Goal: Download file/media

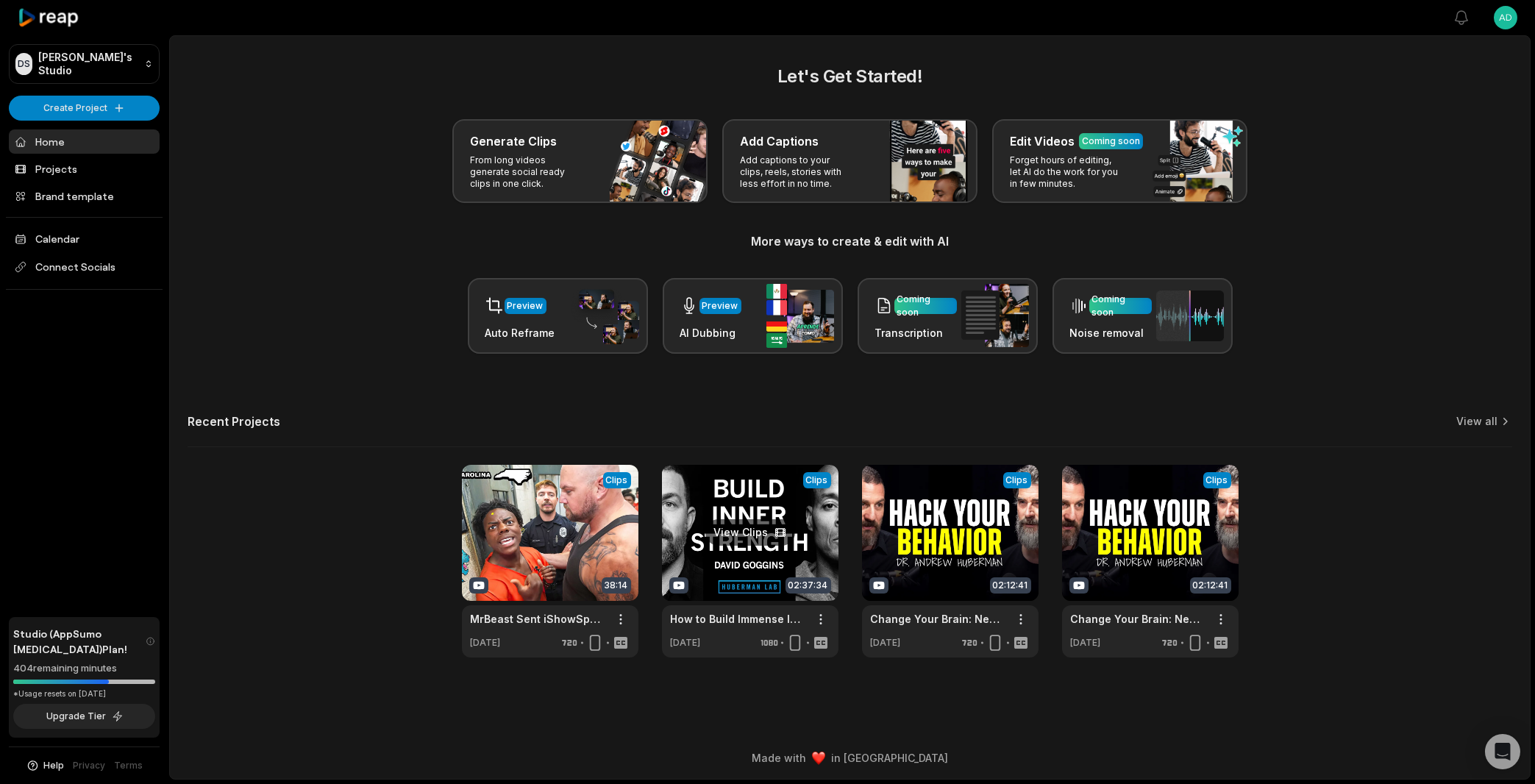
click at [724, 540] on link at bounding box center [750, 560] width 176 height 192
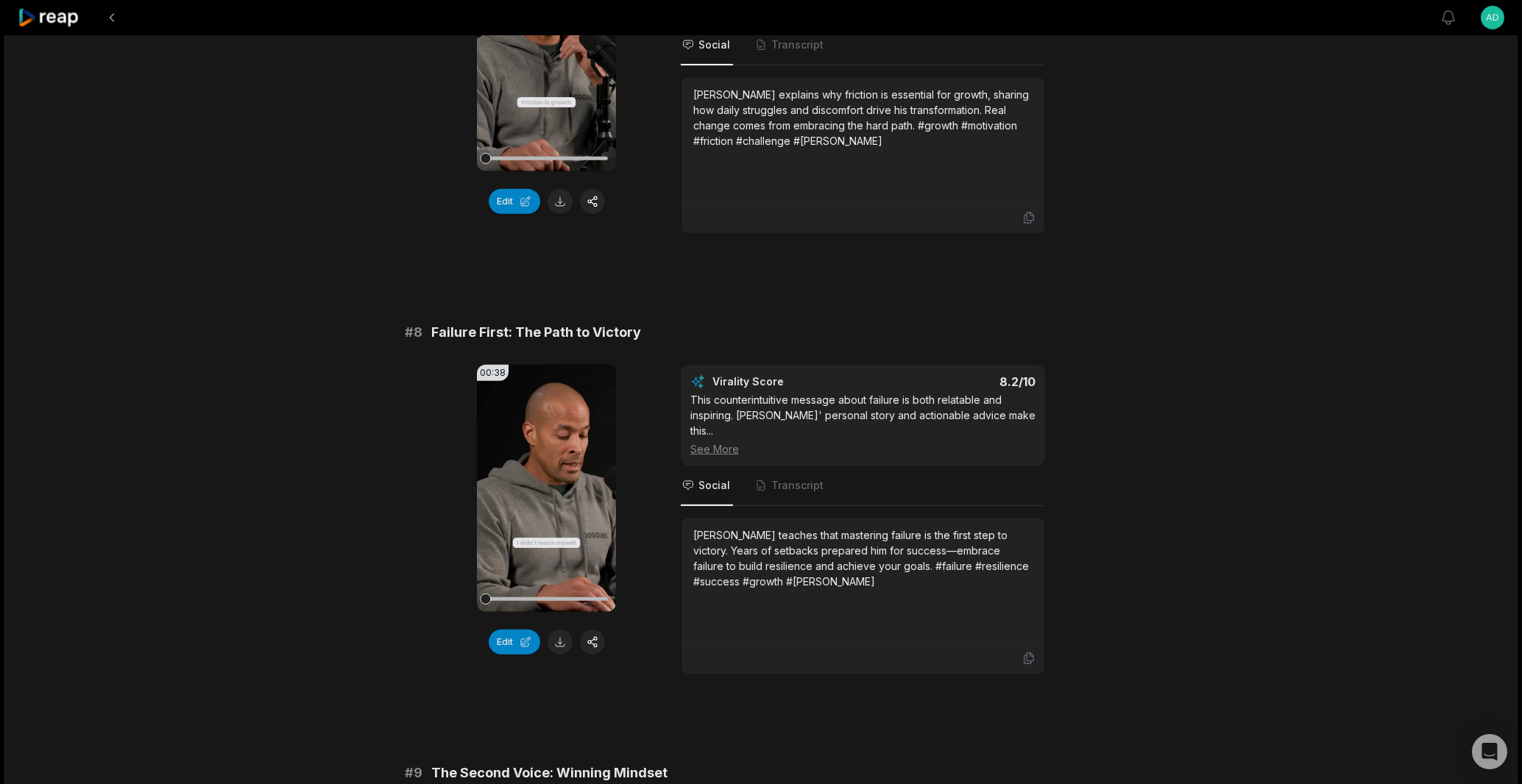
scroll to position [3735, 0]
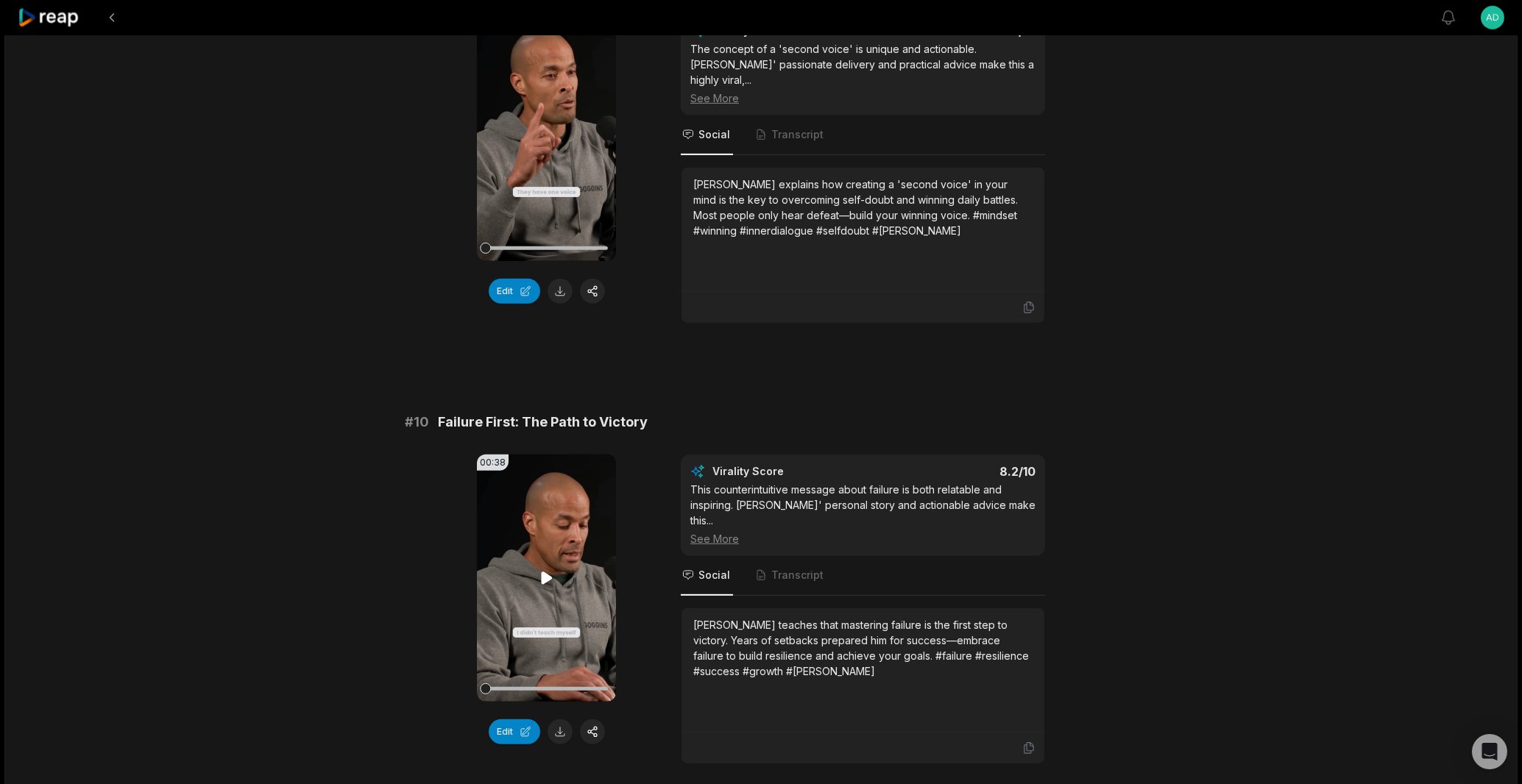
click at [549, 570] on icon at bounding box center [546, 578] width 18 height 18
click at [549, 573] on icon at bounding box center [546, 577] width 6 height 9
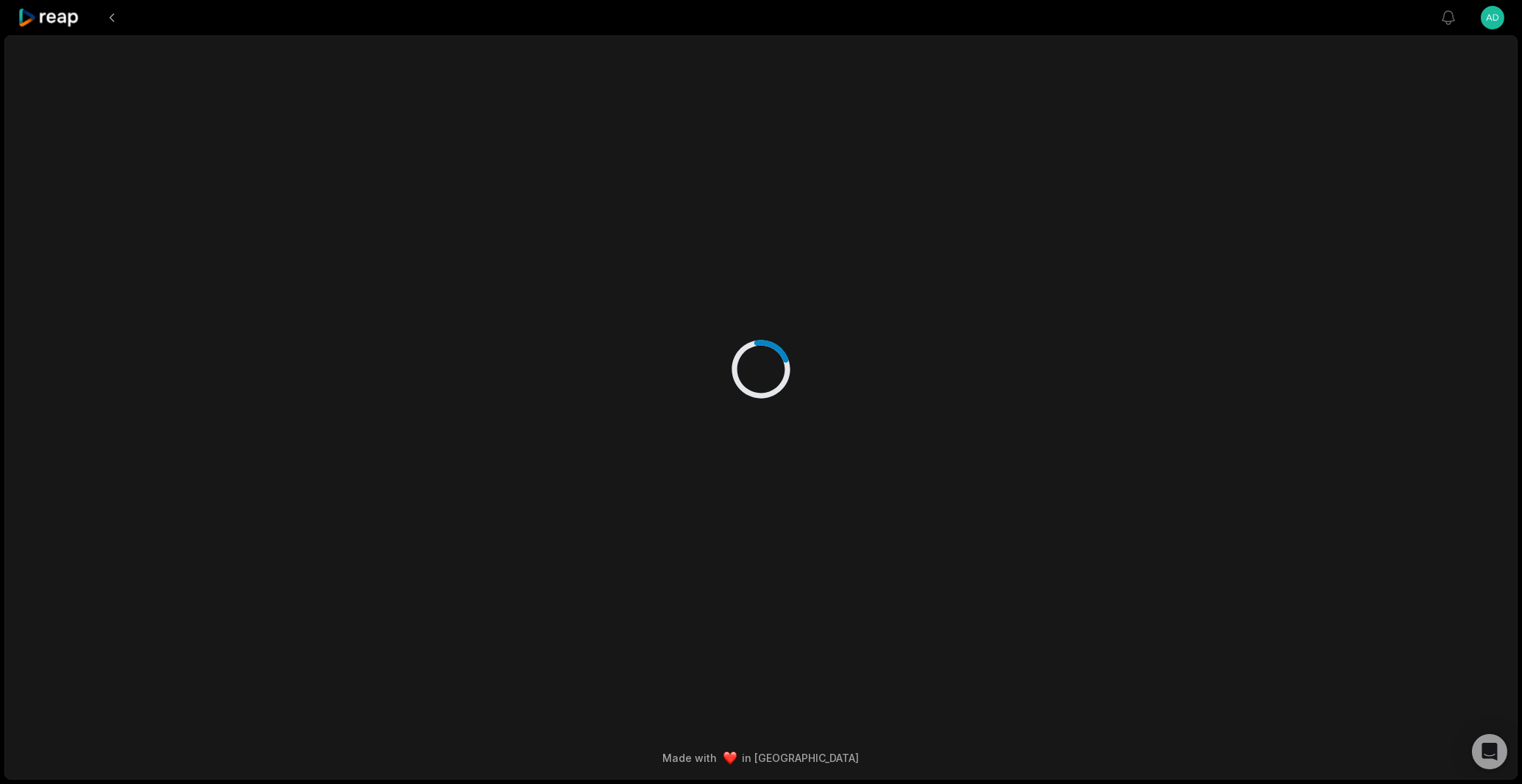
scroll to position [0, 0]
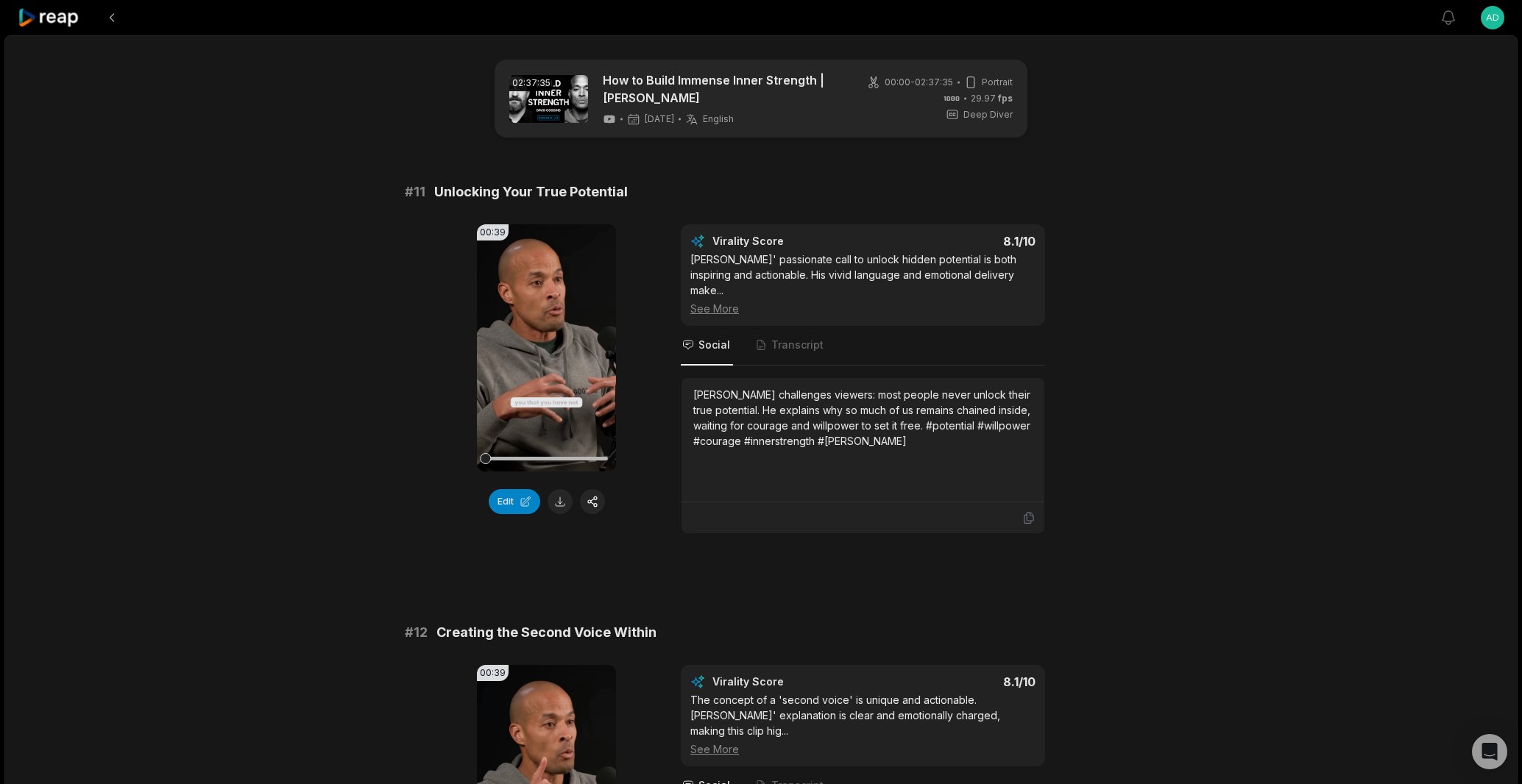
scroll to position [2532, 0]
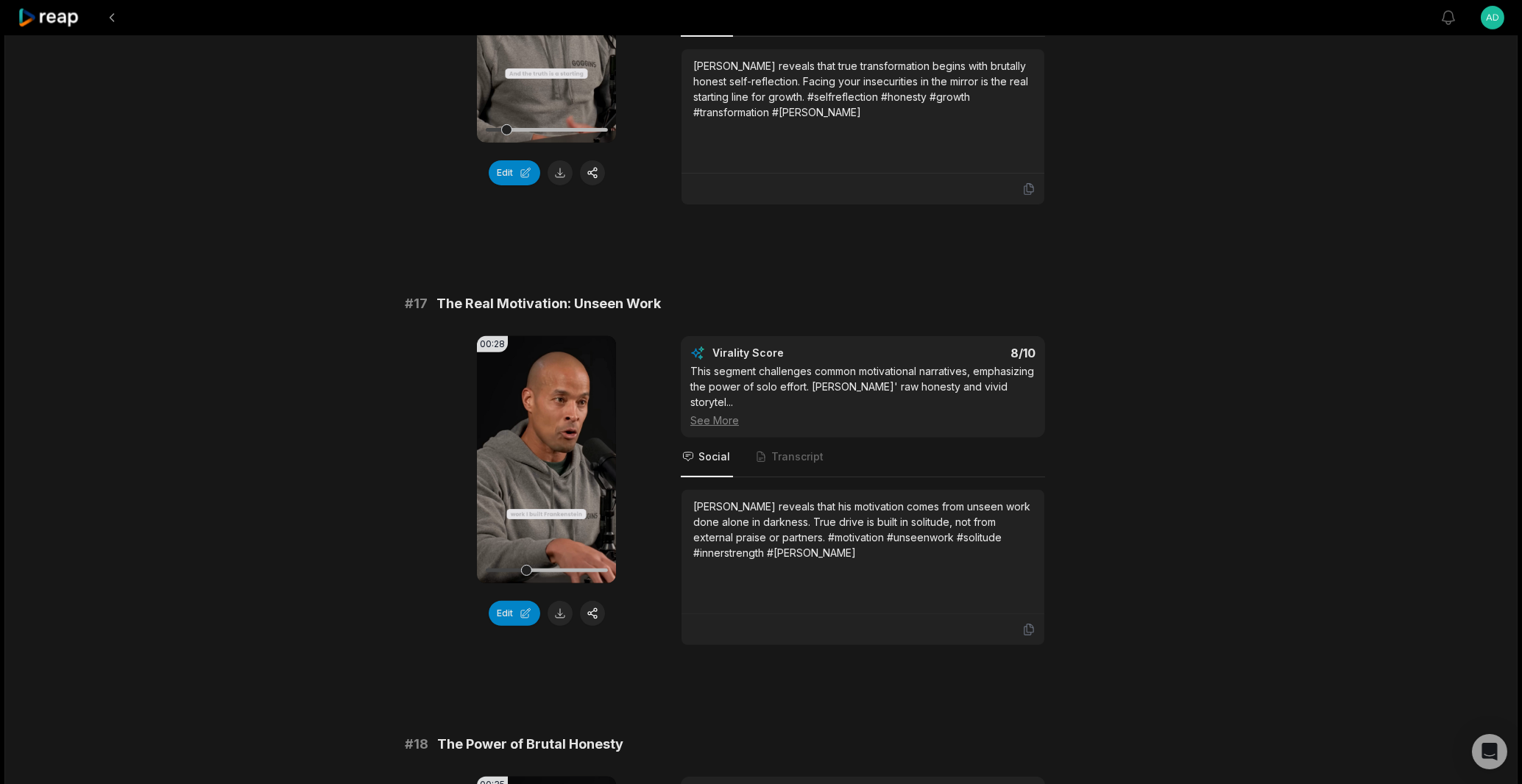
click at [558, 601] on button at bounding box center [560, 614] width 25 height 25
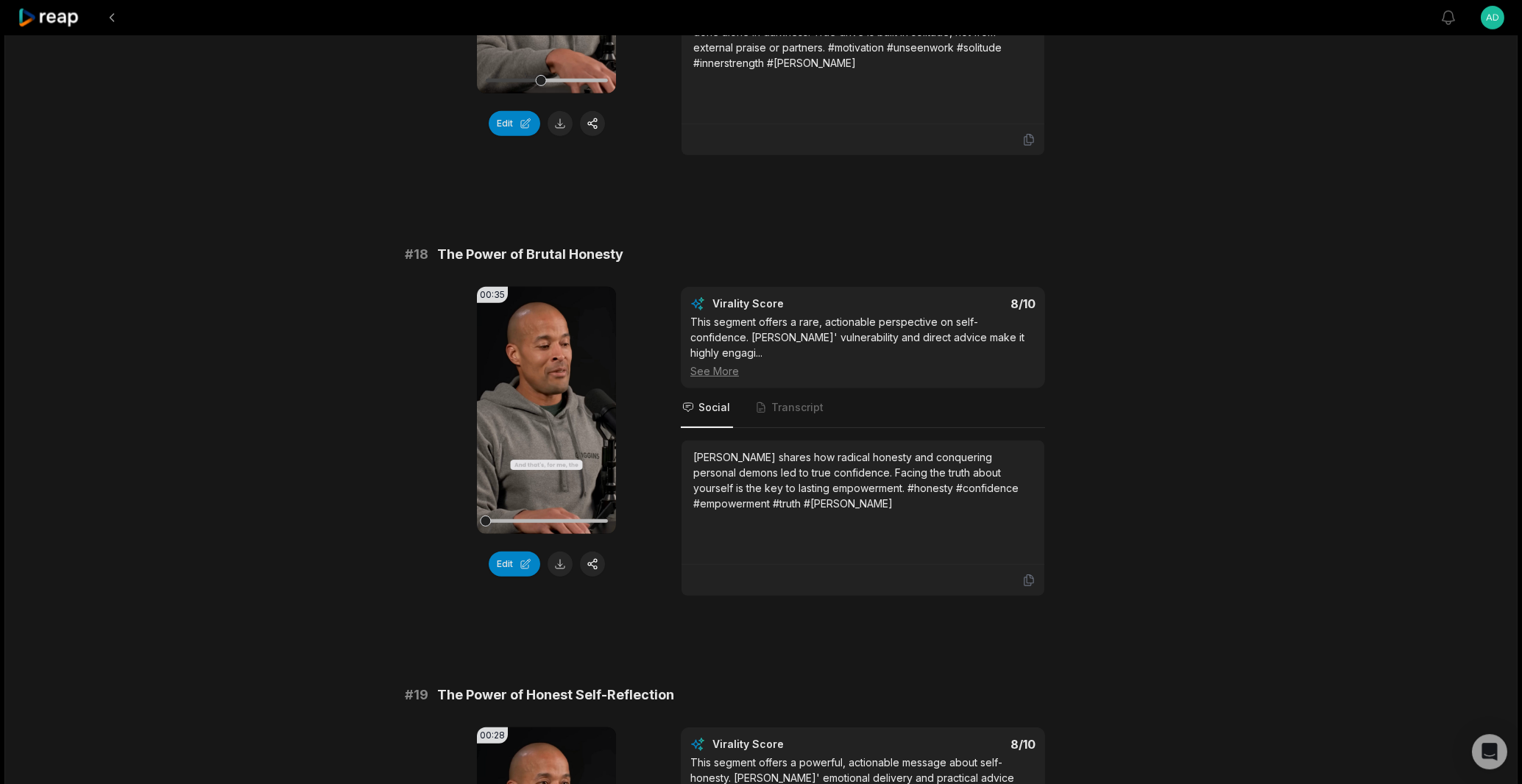
scroll to position [3346, 0]
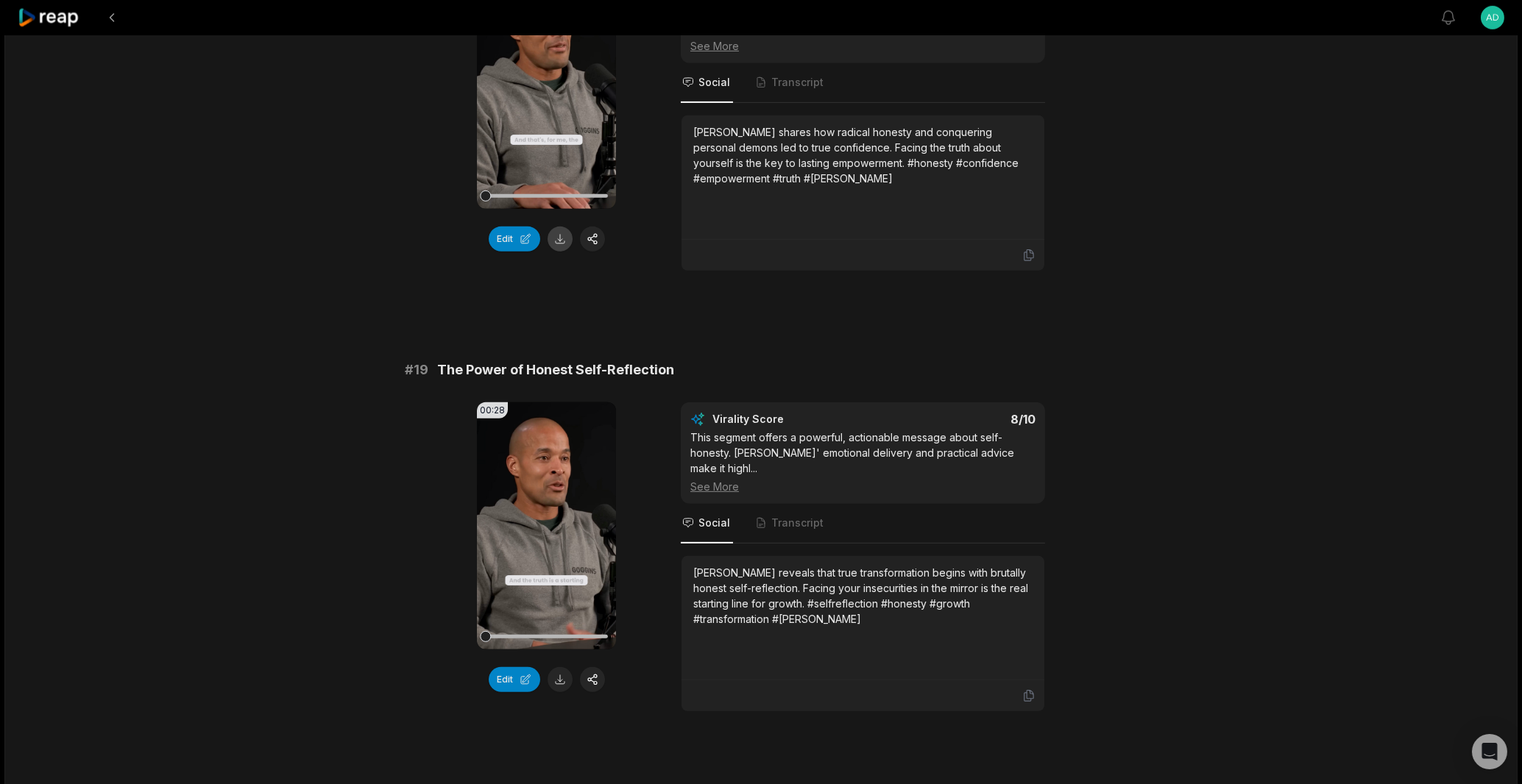
click at [563, 226] on button at bounding box center [560, 239] width 25 height 25
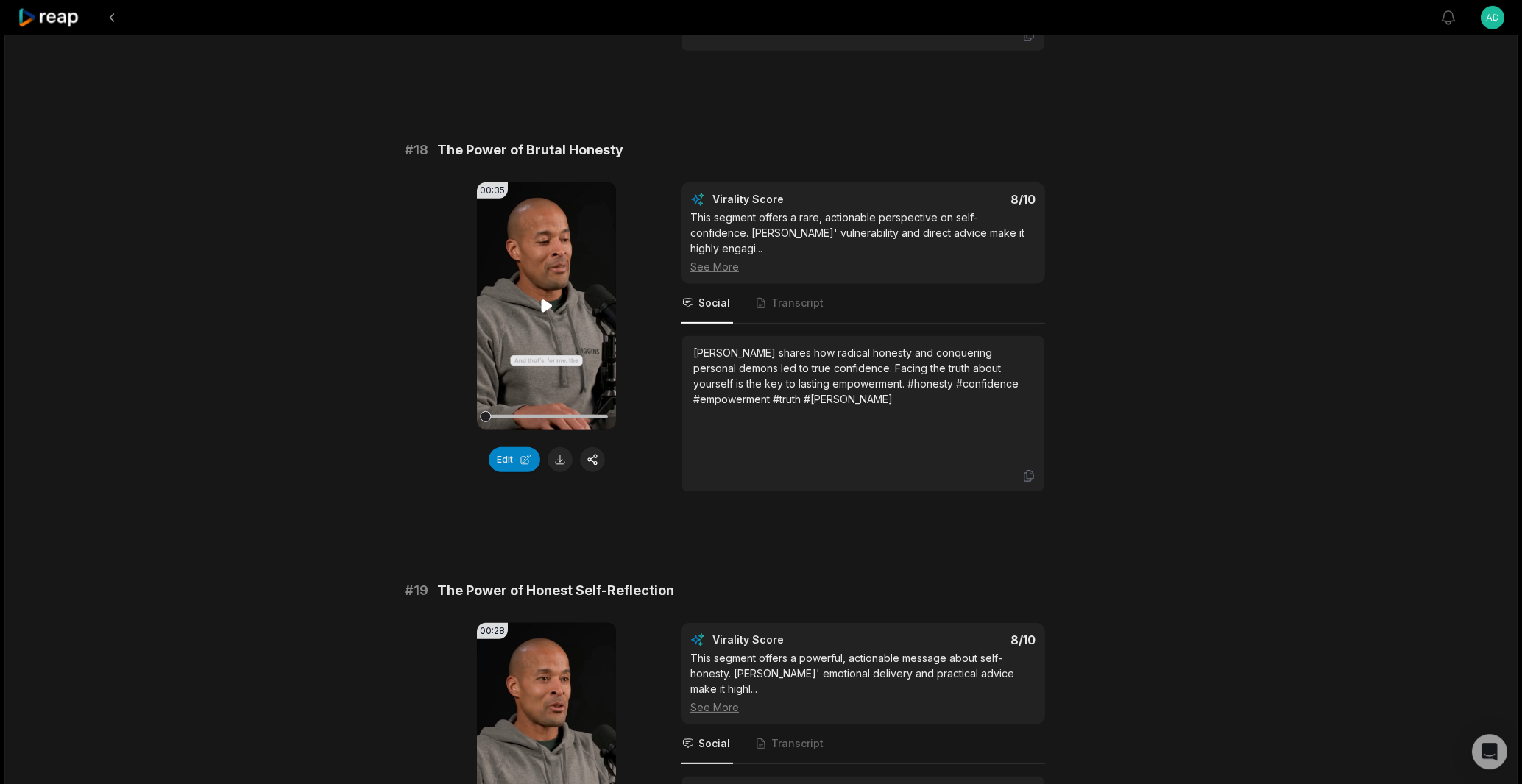
click at [542, 299] on icon at bounding box center [546, 305] width 11 height 13
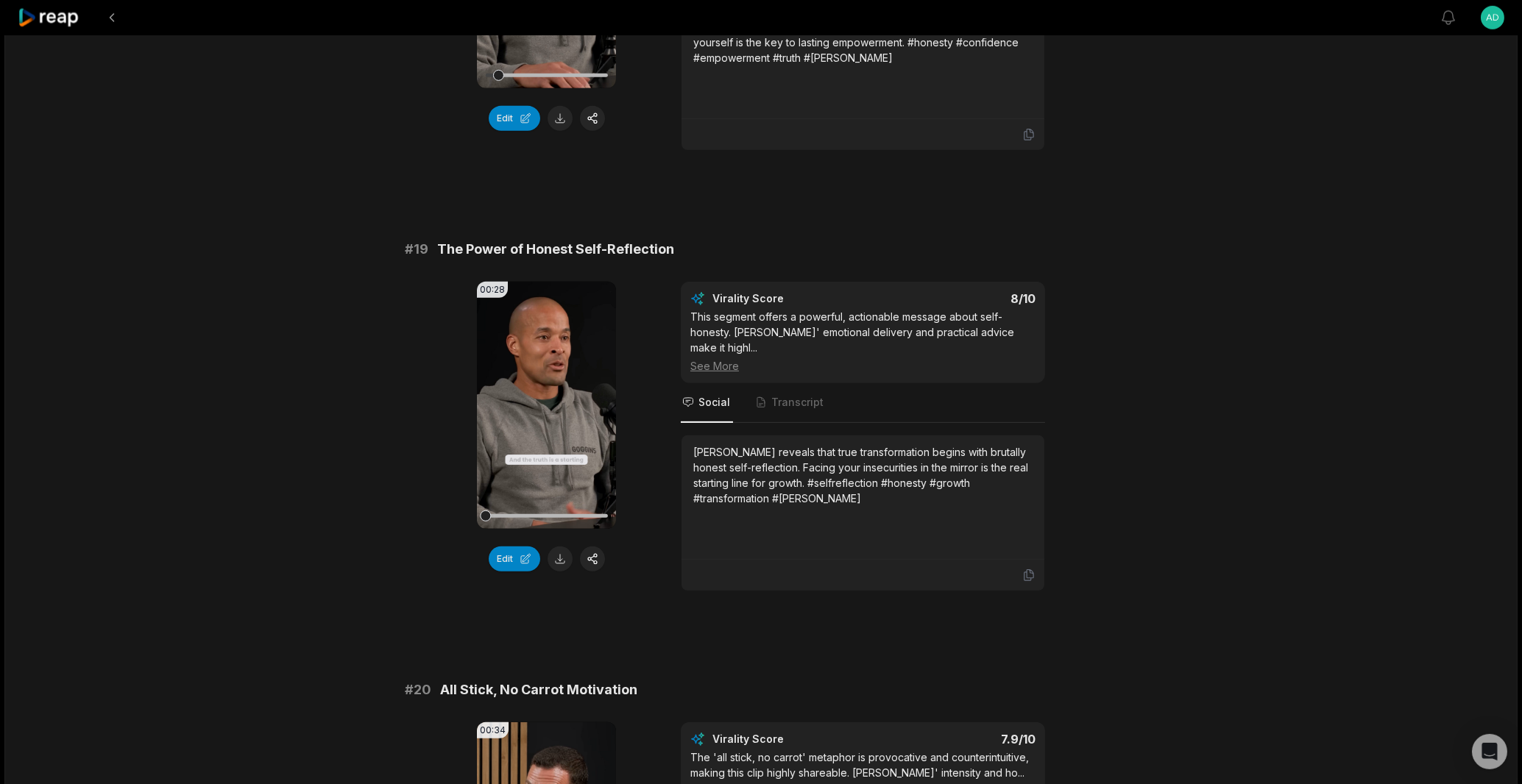
scroll to position [3589, 0]
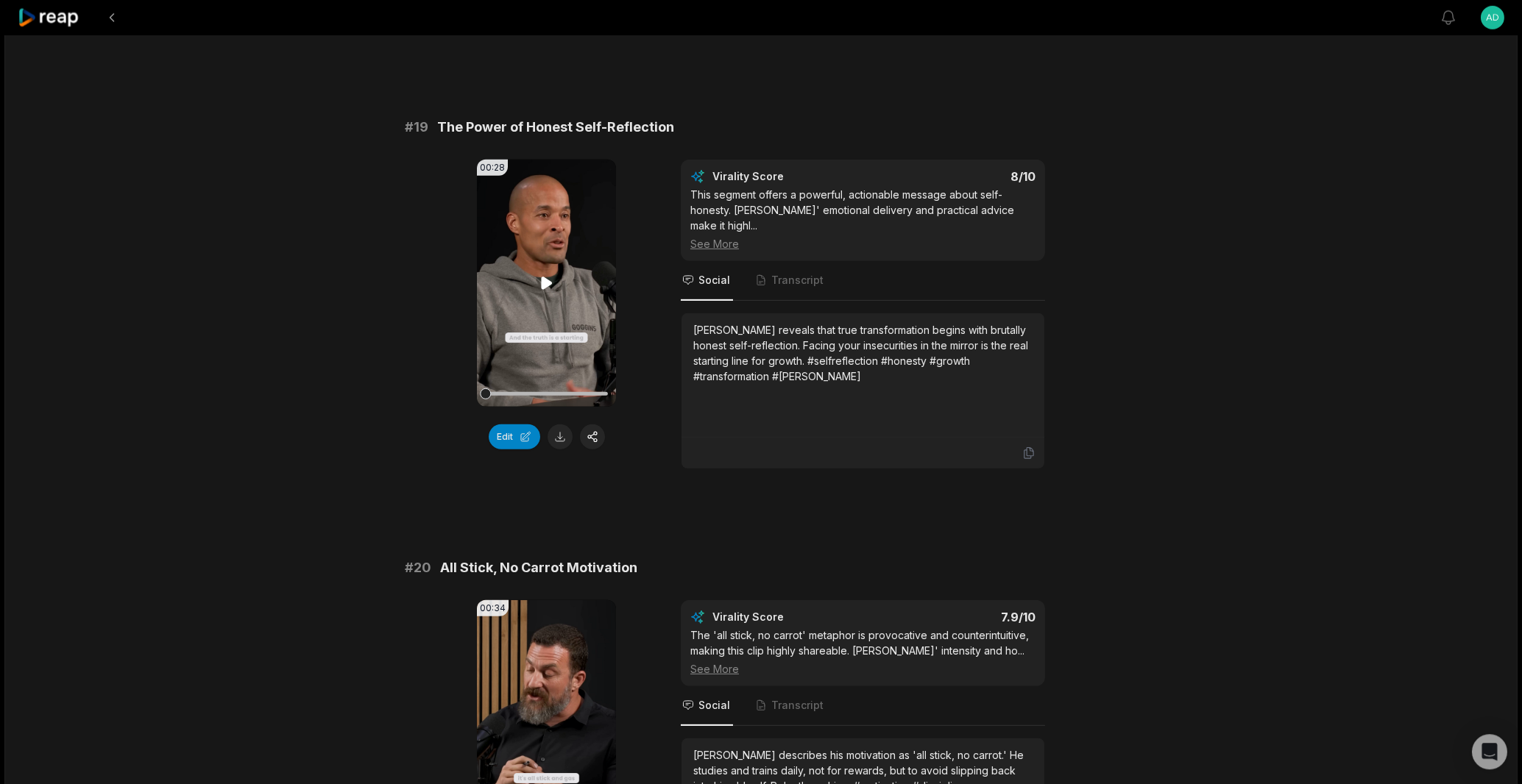
click at [544, 275] on icon at bounding box center [546, 283] width 18 height 18
click at [559, 425] on button at bounding box center [560, 437] width 25 height 25
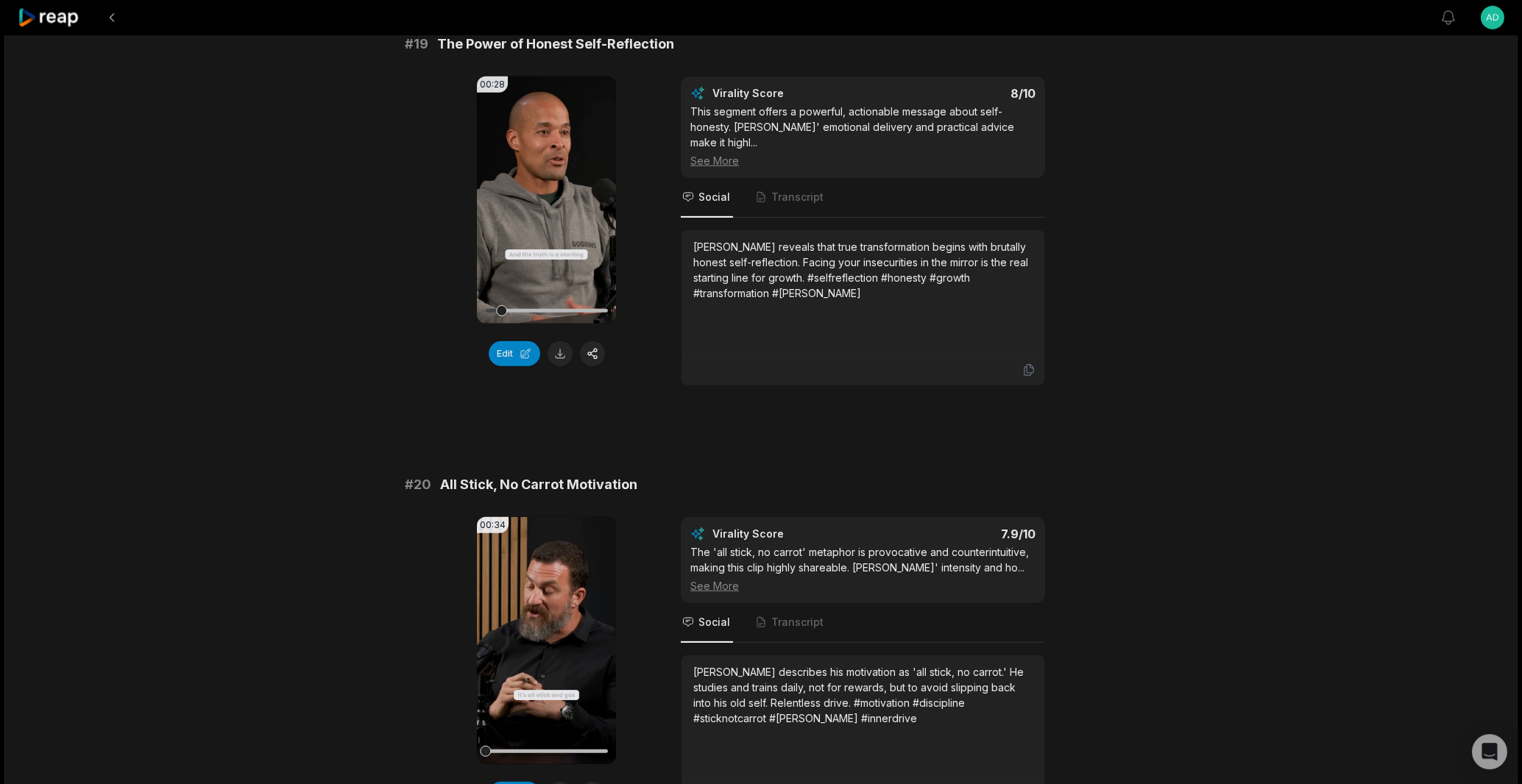
scroll to position [3750, 0]
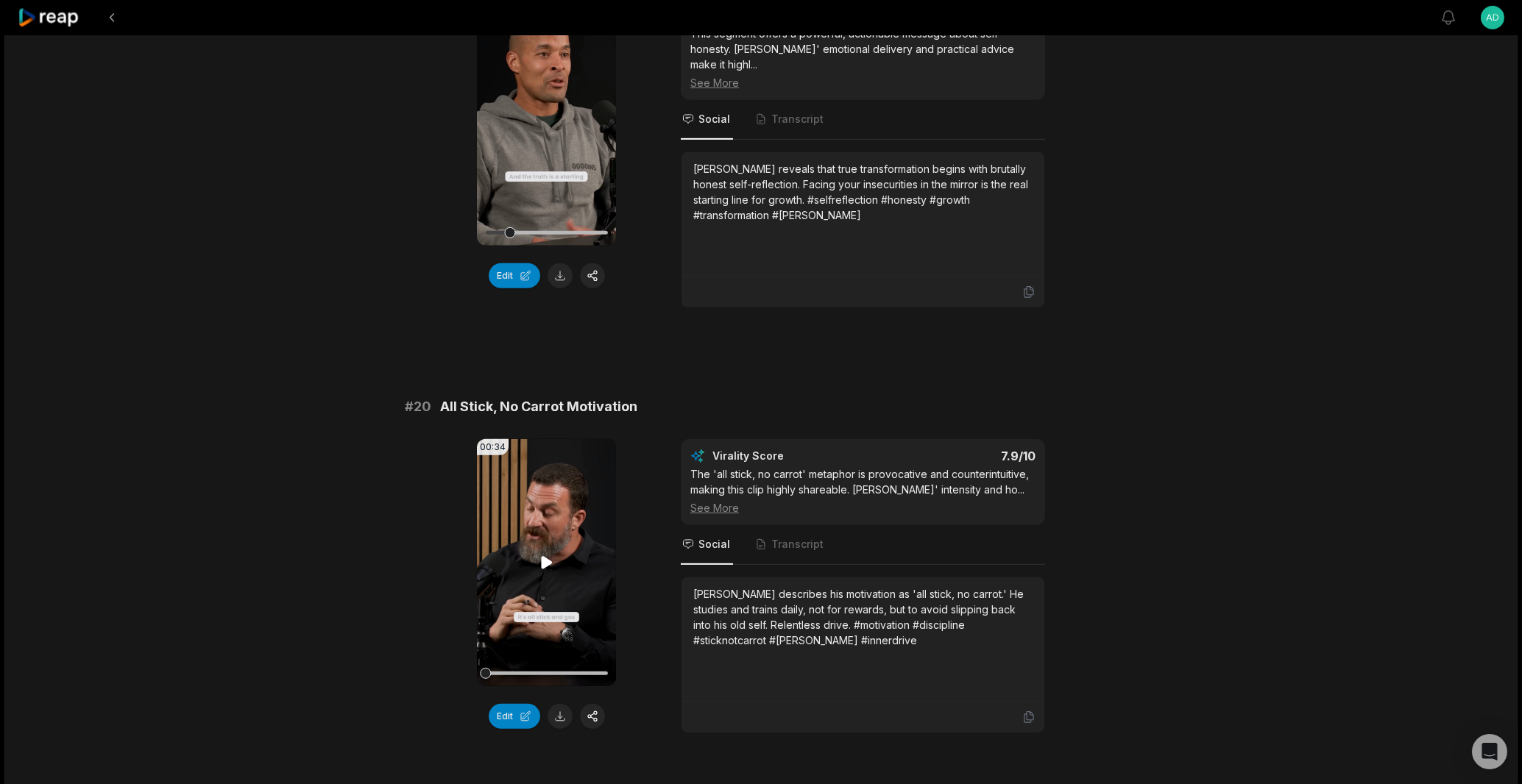
click at [547, 556] on icon at bounding box center [546, 562] width 11 height 13
click at [566, 703] on button at bounding box center [560, 716] width 25 height 25
click at [543, 553] on icon at bounding box center [546, 562] width 18 height 18
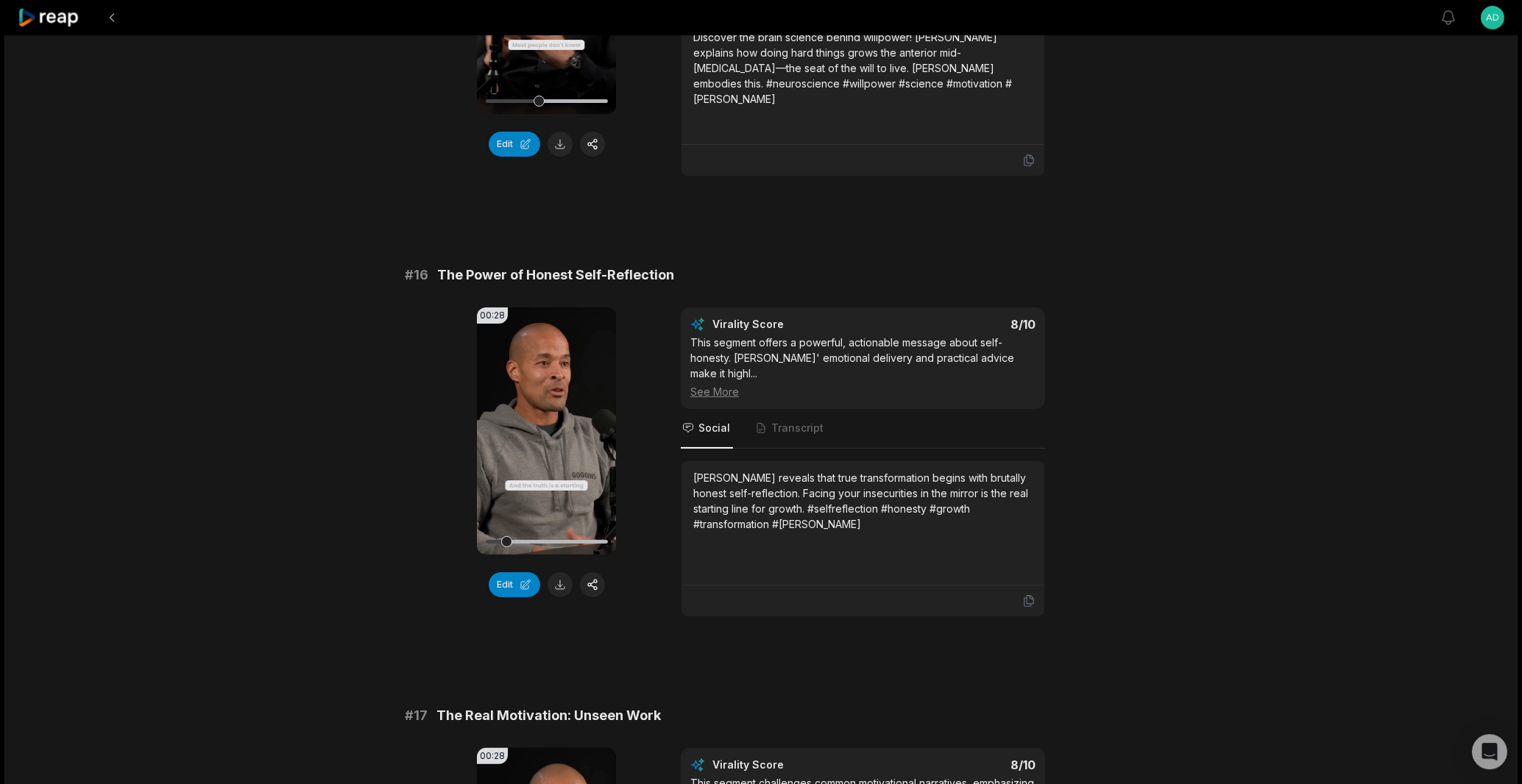
scroll to position [2046, 0]
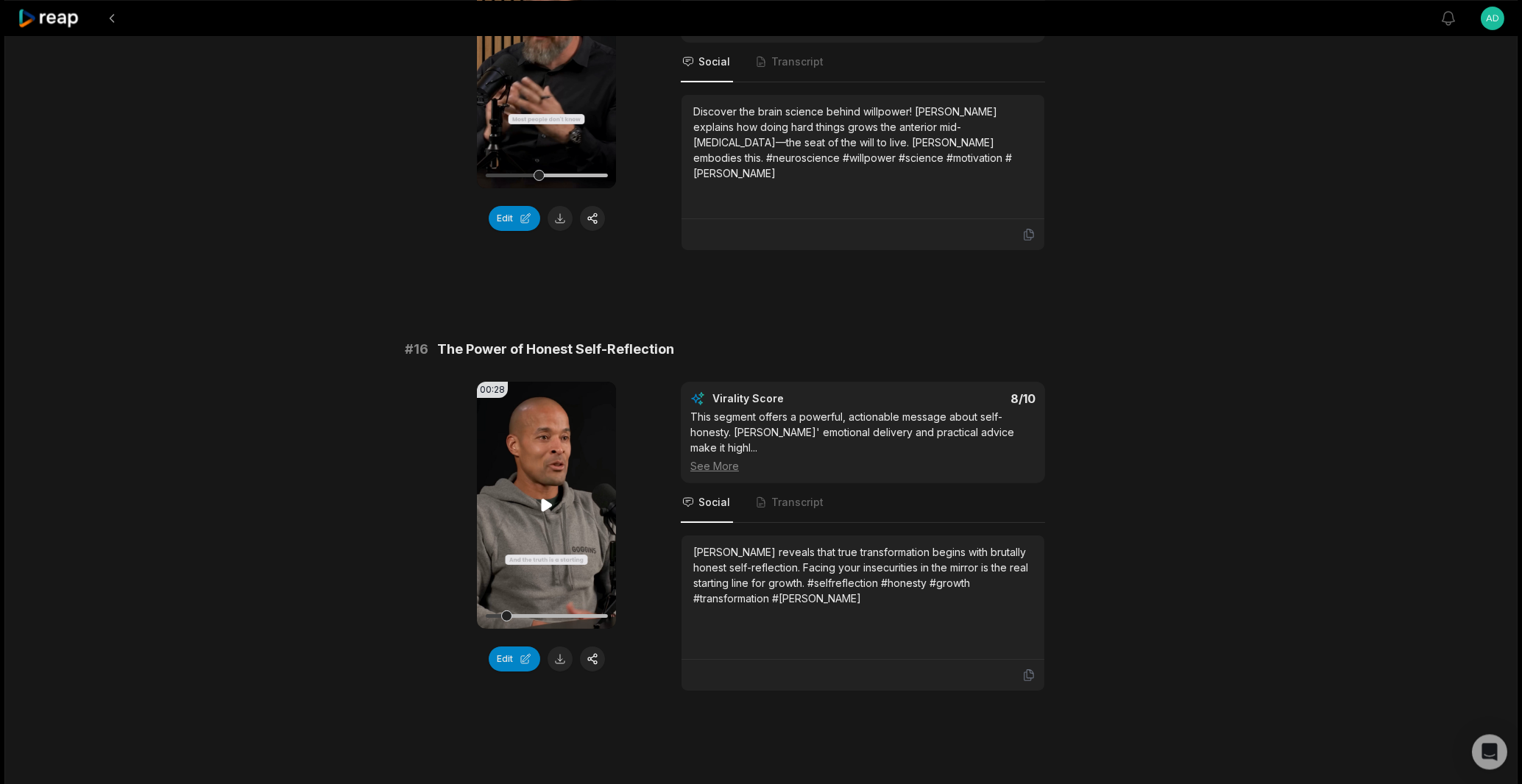
click at [542, 496] on icon at bounding box center [546, 504] width 18 height 18
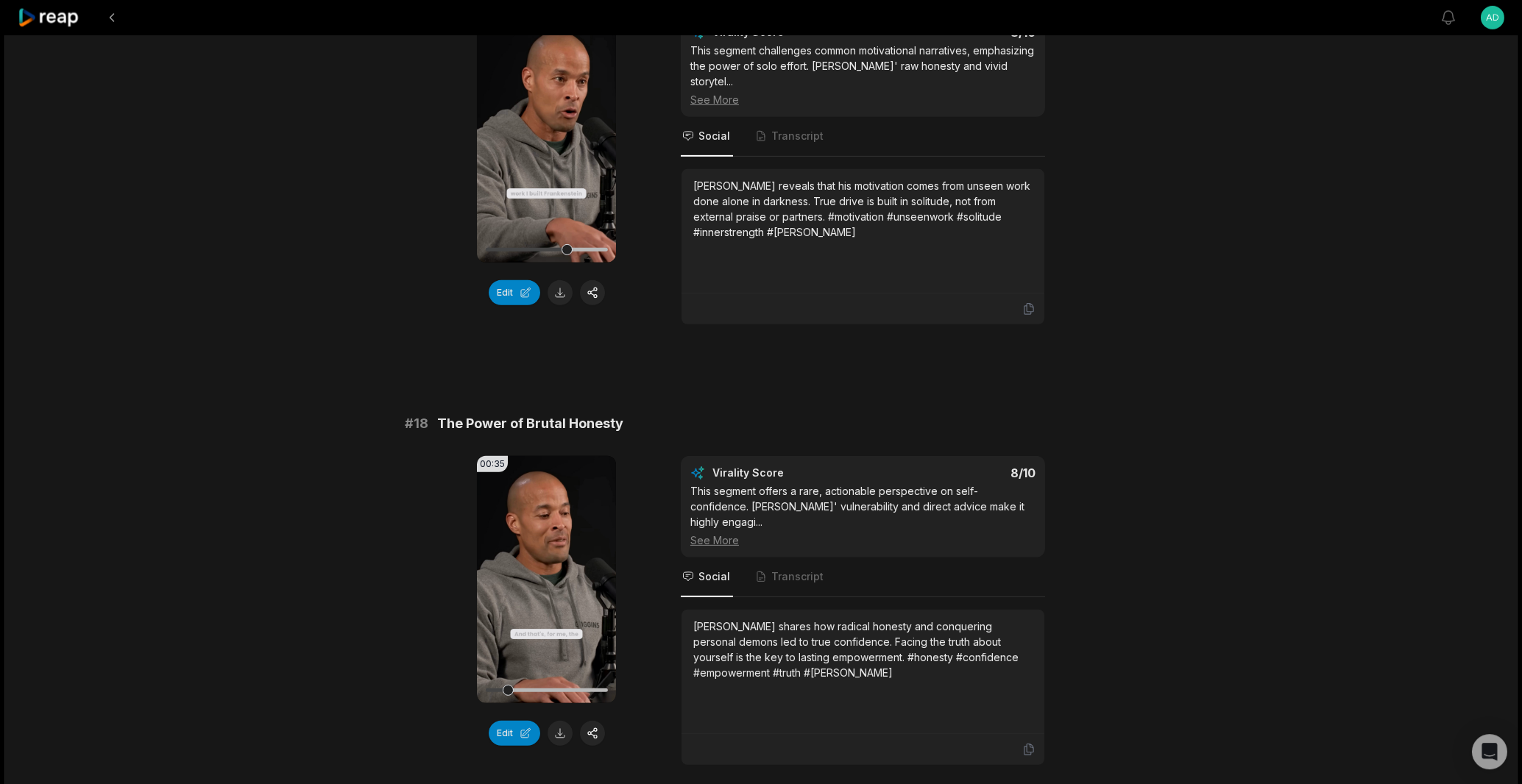
scroll to position [2856, 0]
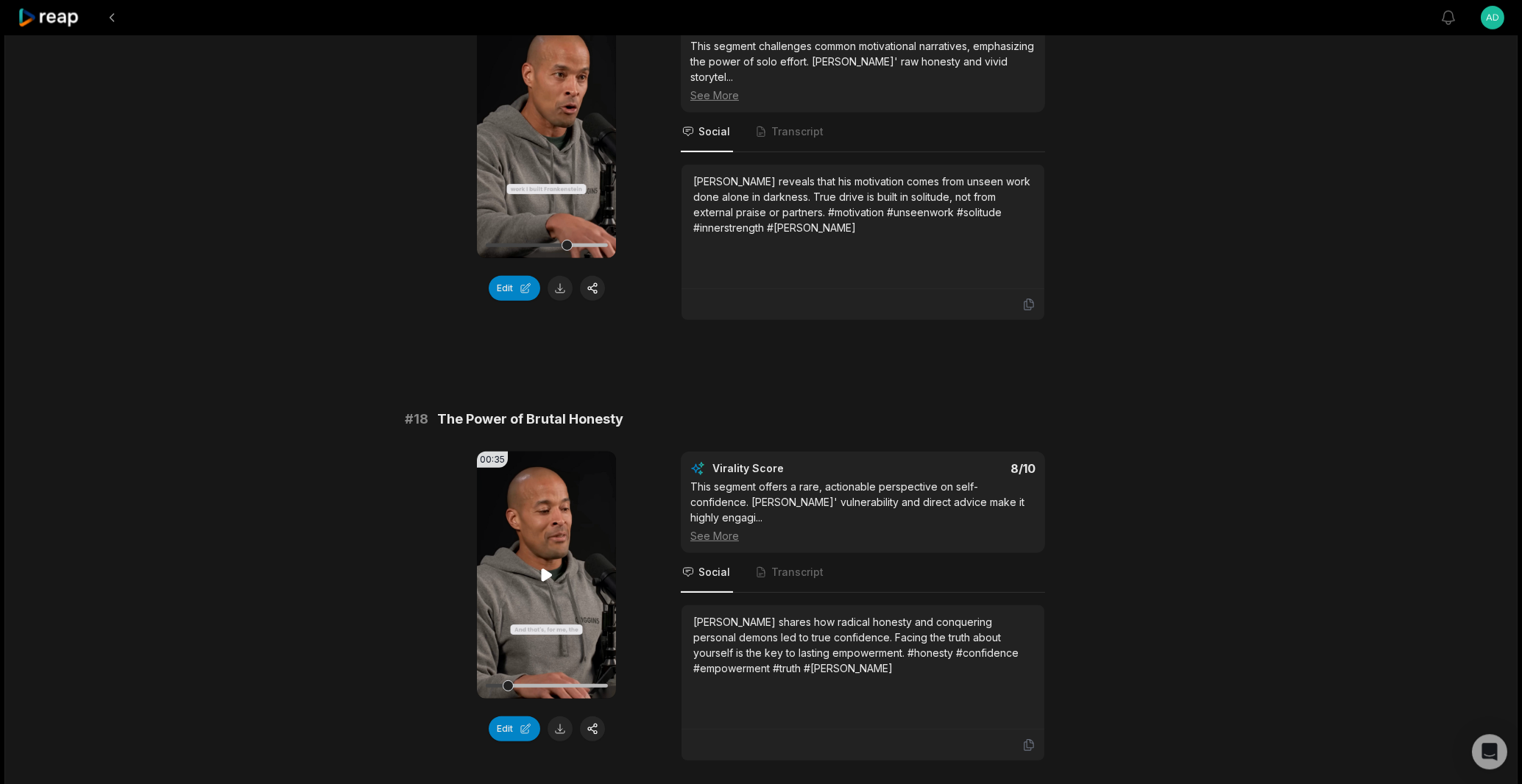
click at [540, 566] on icon at bounding box center [546, 575] width 18 height 18
click at [543, 566] on icon at bounding box center [546, 575] width 18 height 18
click at [544, 474] on video "Your browser does not support mp4 format." at bounding box center [546, 575] width 139 height 247
click at [548, 566] on icon at bounding box center [546, 575] width 18 height 18
click at [761, 566] on icon "Tabs" at bounding box center [761, 572] width 12 height 12
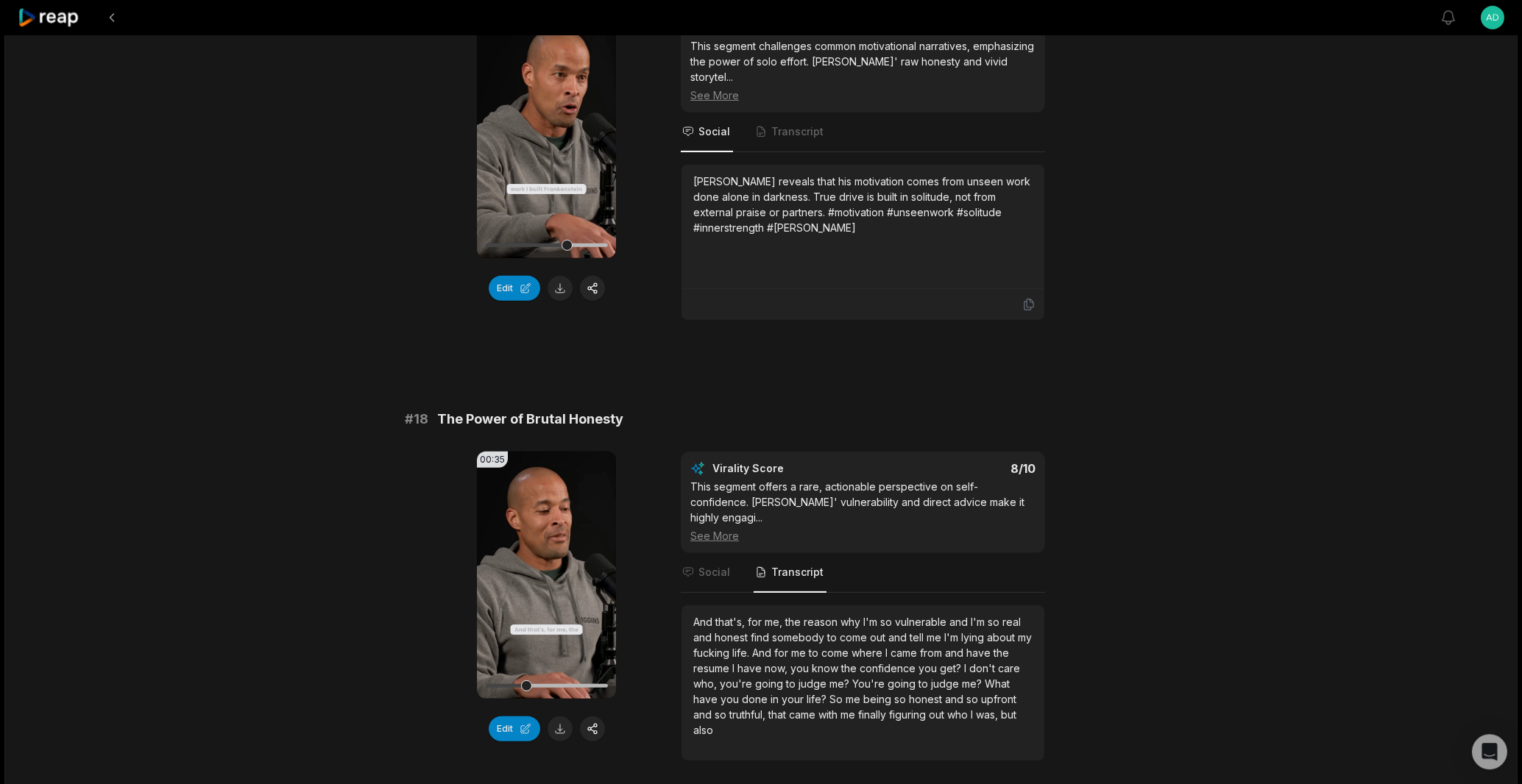
click at [732, 553] on nav "Social Transcript" at bounding box center [863, 573] width 365 height 40
click at [716, 564] on span "Social" at bounding box center [714, 571] width 31 height 14
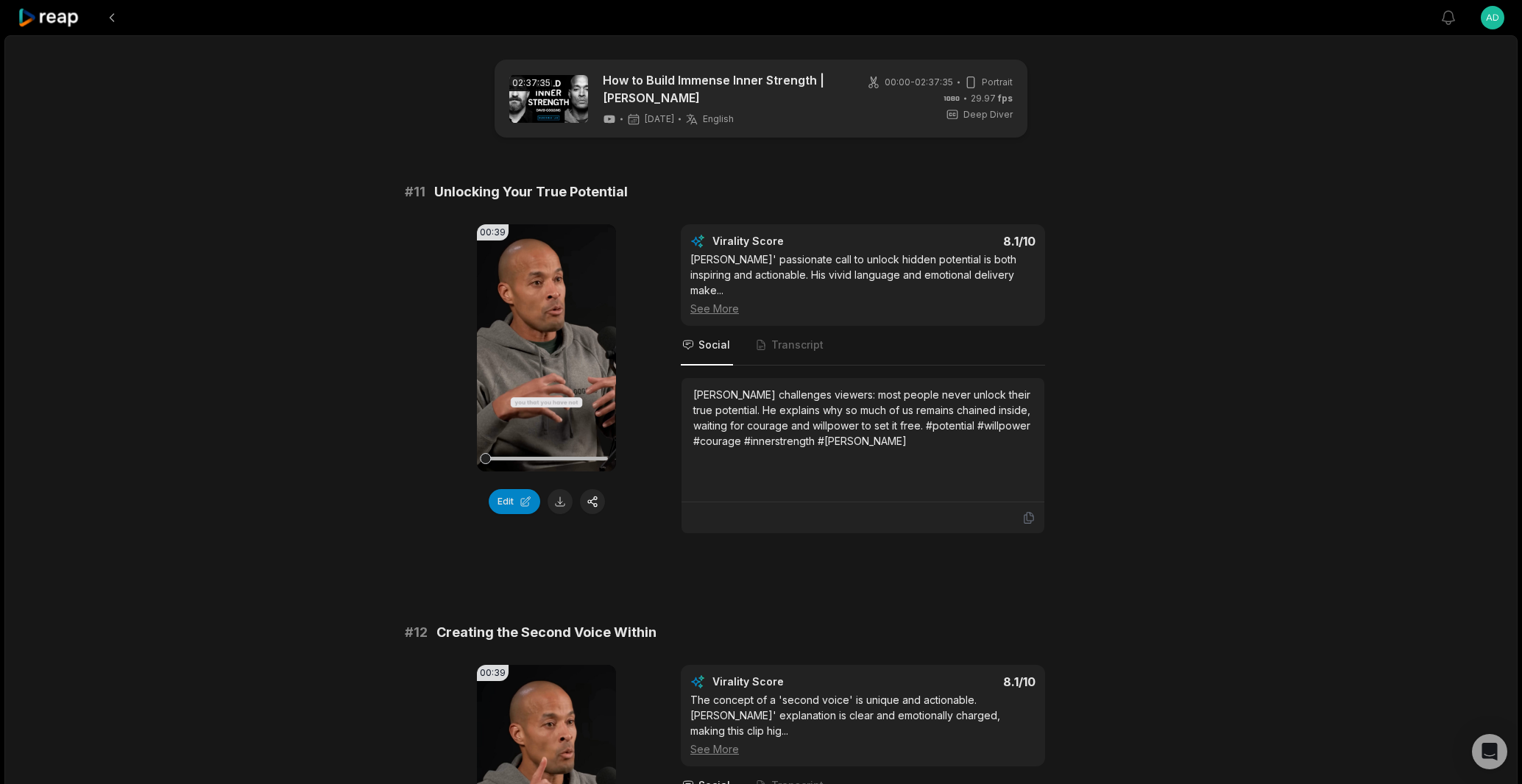
scroll to position [2856, 0]
